Goal: Task Accomplishment & Management: Manage account settings

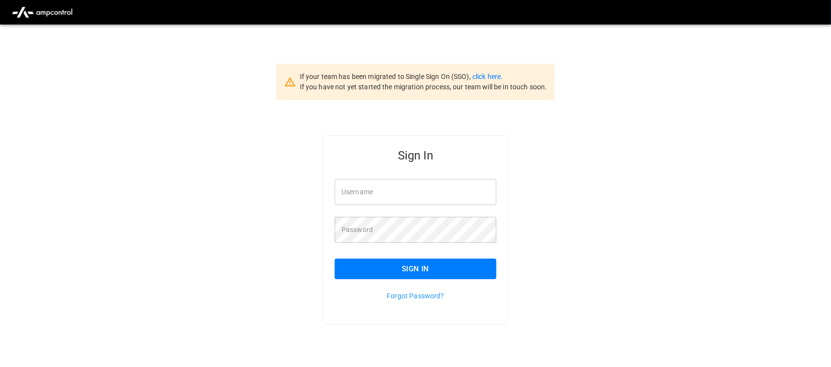
type input "**********"
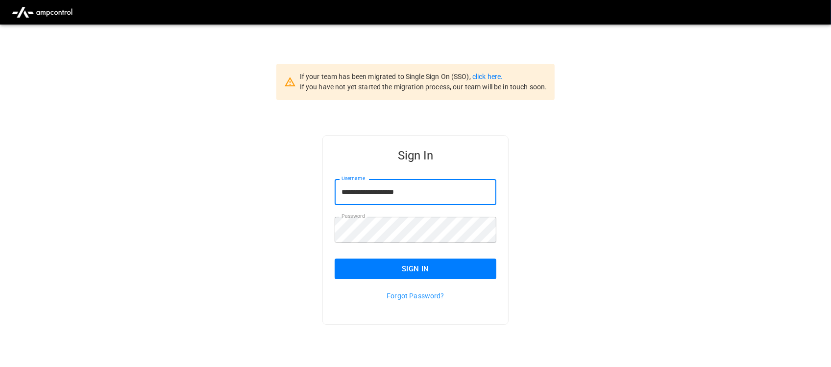
click at [415, 189] on input "**********" at bounding box center [416, 192] width 162 height 26
click at [414, 275] on button "Sign In" at bounding box center [416, 268] width 162 height 21
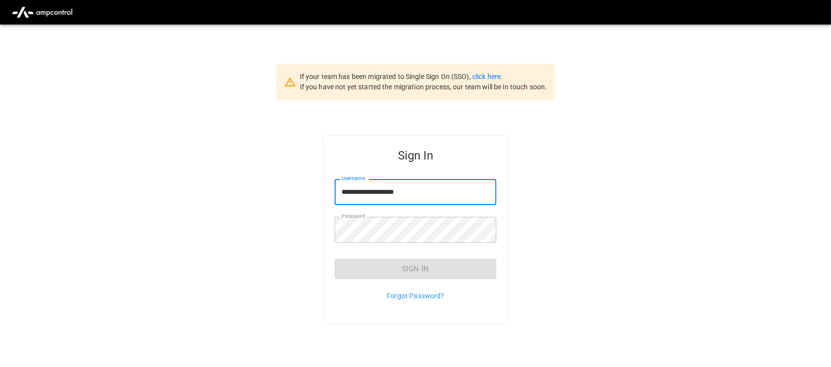
click at [435, 194] on input "**********" at bounding box center [416, 192] width 162 height 26
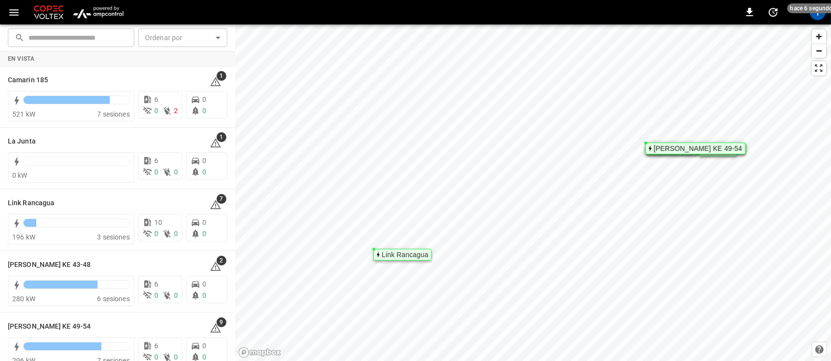
click at [111, 14] on img "menu" at bounding box center [98, 12] width 57 height 19
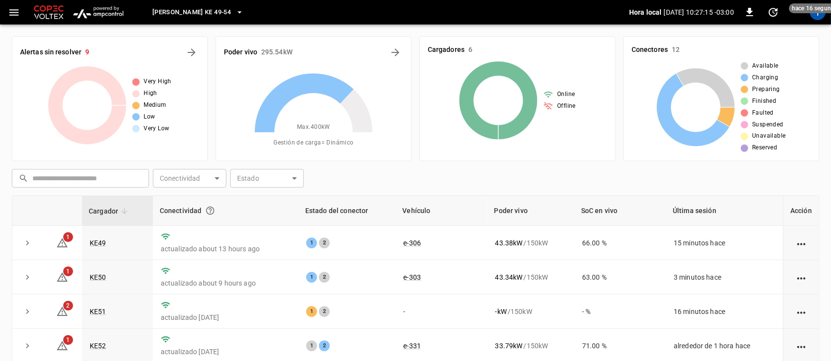
click at [221, 11] on span "Loza Colon KE 49-54" at bounding box center [191, 12] width 78 height 11
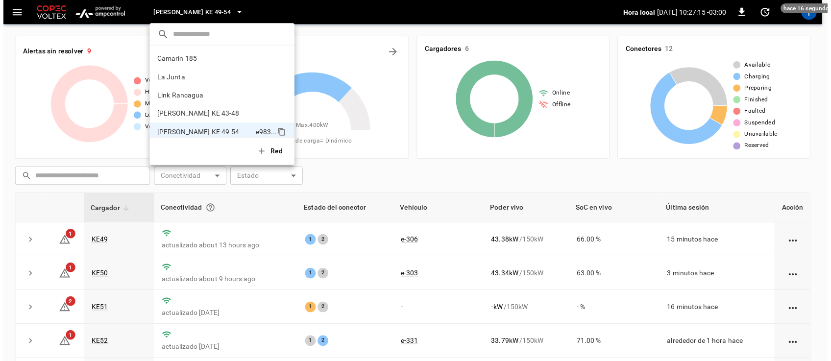
scroll to position [8, 0]
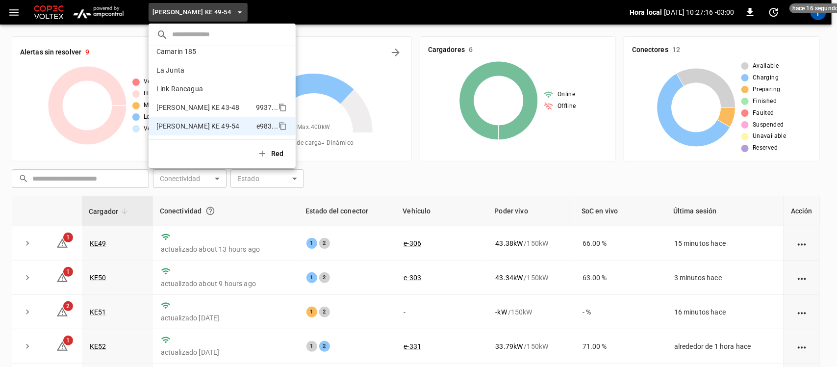
click at [210, 106] on p "Loza Colon KE 43-48" at bounding box center [204, 107] width 96 height 10
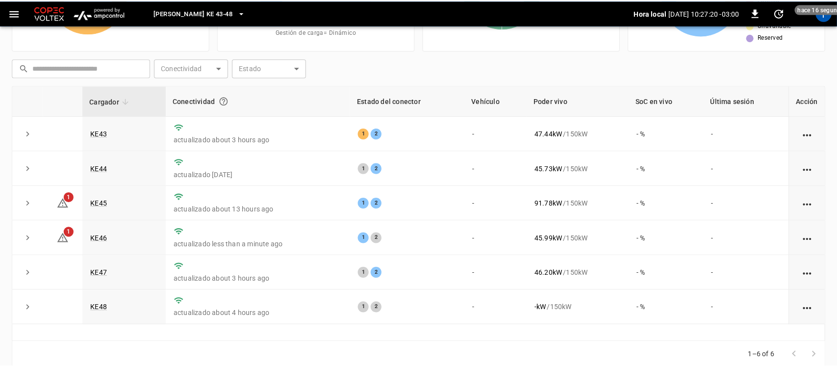
scroll to position [0, 0]
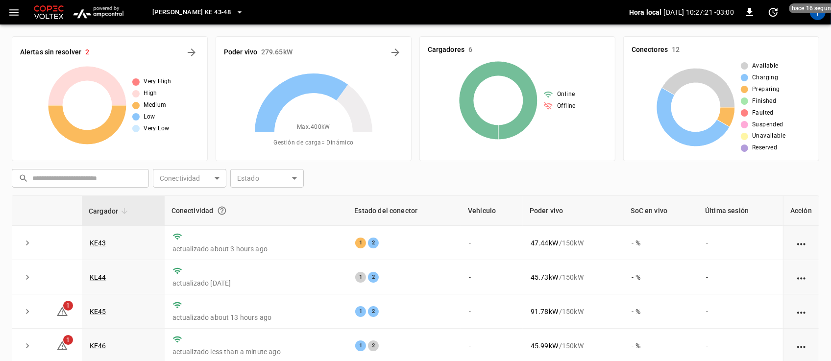
click at [235, 11] on icon "button" at bounding box center [240, 12] width 10 height 10
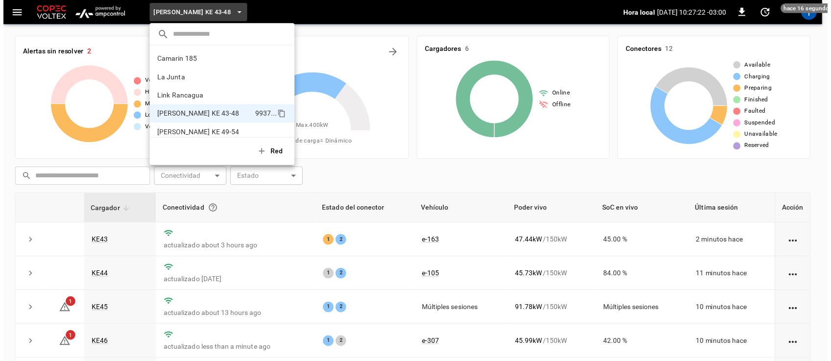
scroll to position [8, 0]
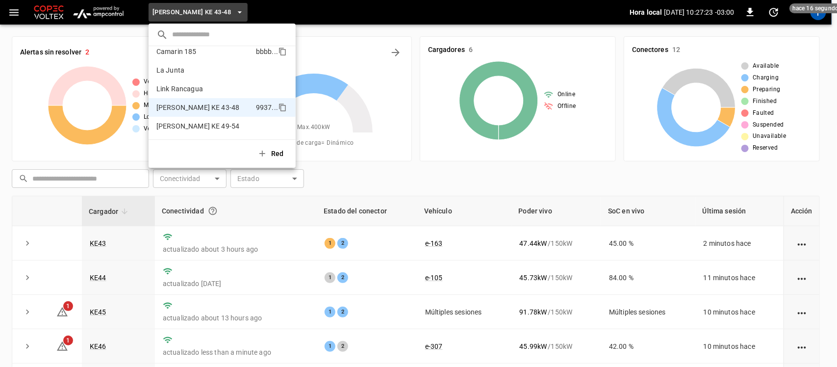
click at [207, 56] on p "Camarin 185" at bounding box center [204, 52] width 96 height 10
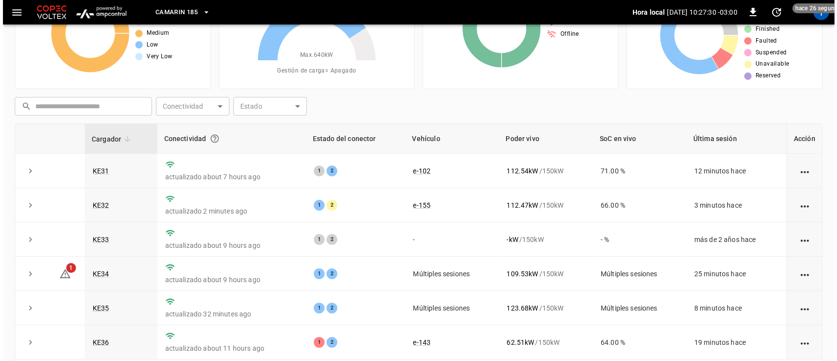
scroll to position [0, 0]
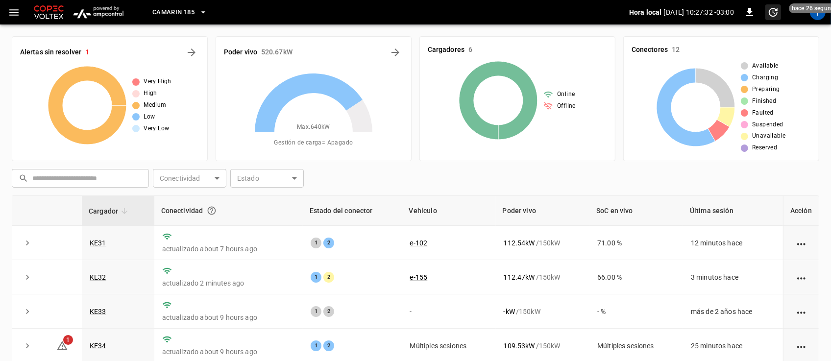
click at [815, 11] on span "hace 26 segundos" at bounding box center [816, 8] width 55 height 10
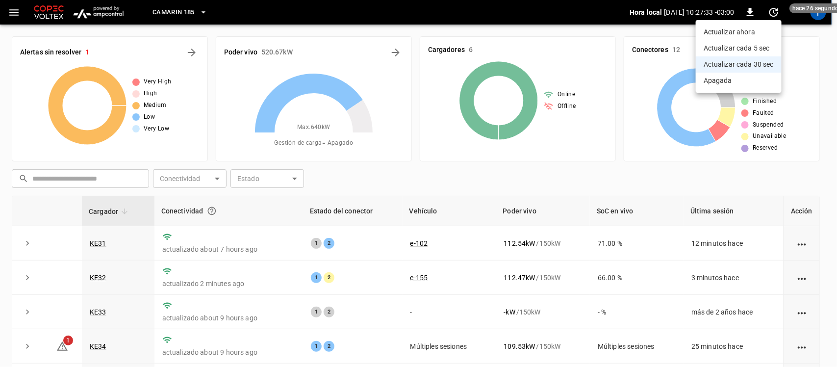
click at [822, 15] on div at bounding box center [418, 183] width 837 height 367
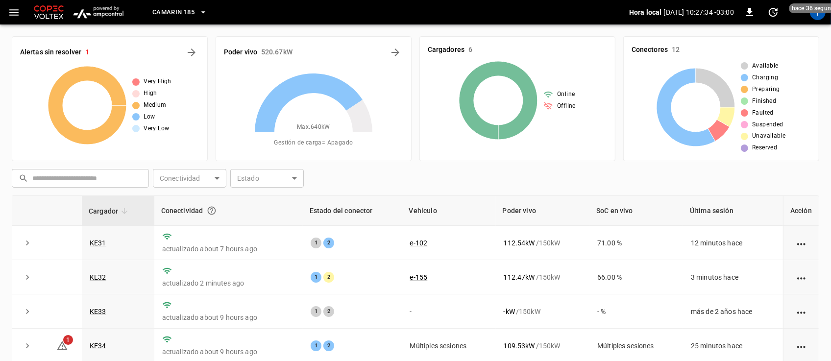
click at [821, 14] on div "T" at bounding box center [818, 12] width 16 height 16
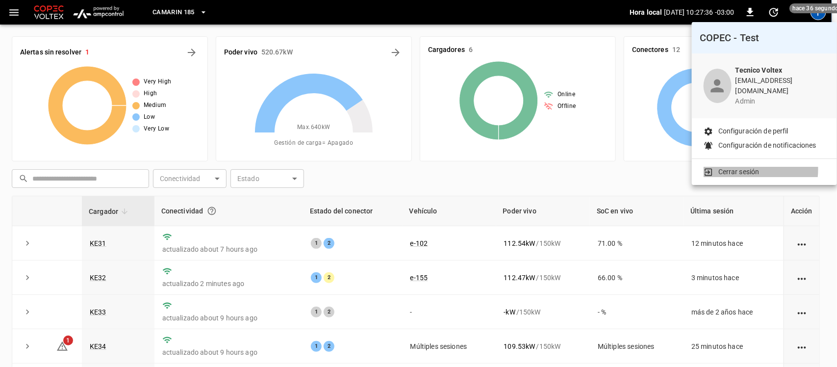
click at [742, 167] on p "Cerrar sesión" at bounding box center [738, 172] width 41 height 10
